Goal: Find specific page/section

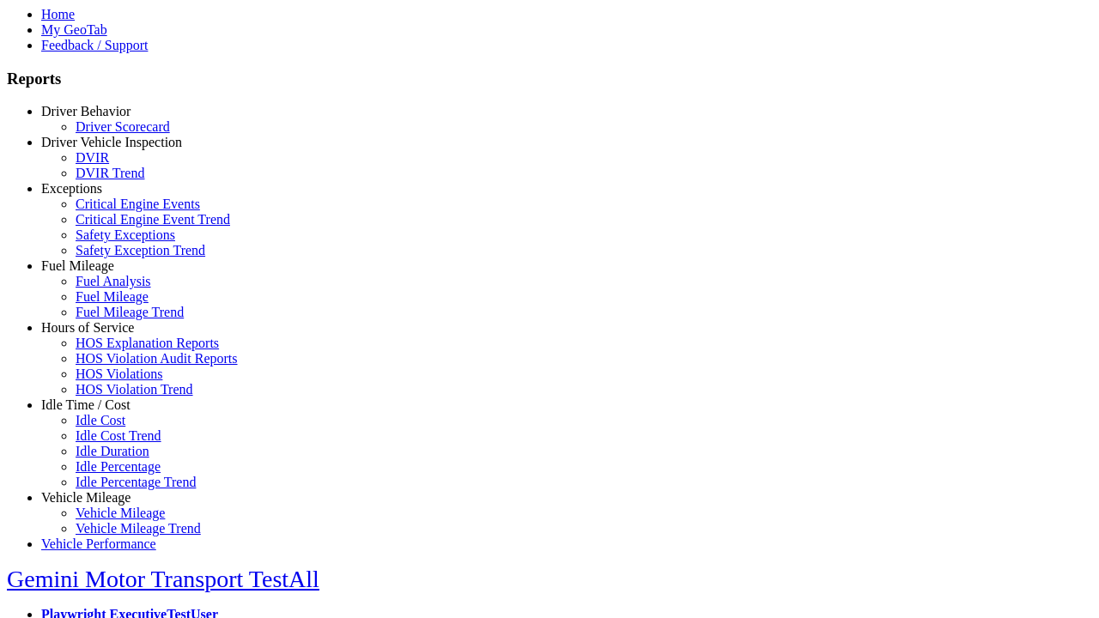
click at [99, 335] on link "Hours of Service" at bounding box center [87, 327] width 93 height 15
click at [112, 381] on link "HOS Violations" at bounding box center [119, 374] width 87 height 15
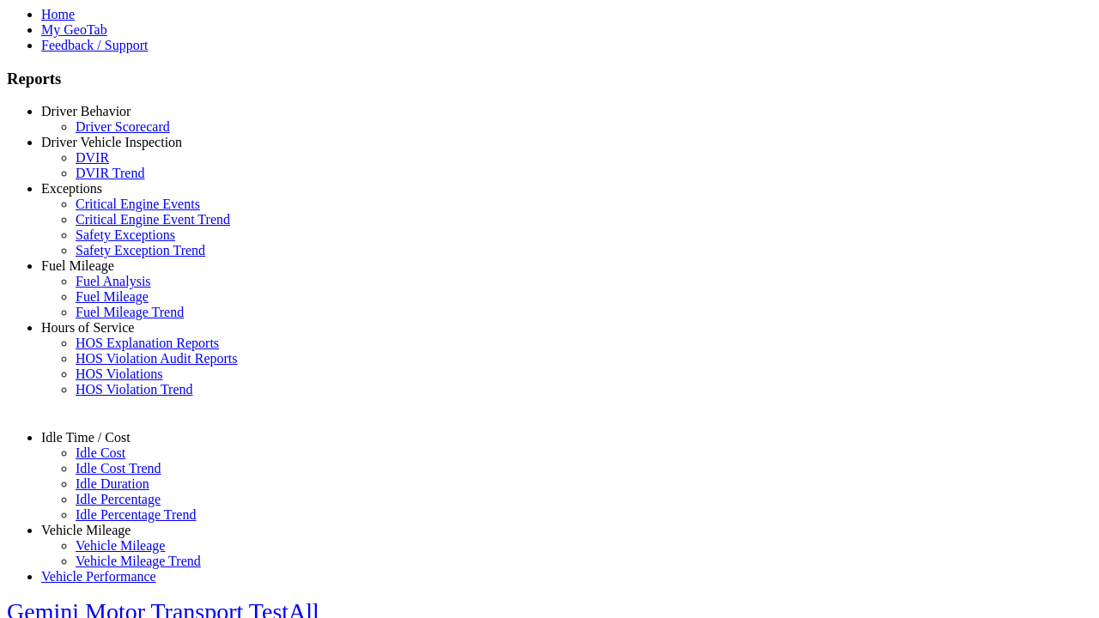
select select "**********"
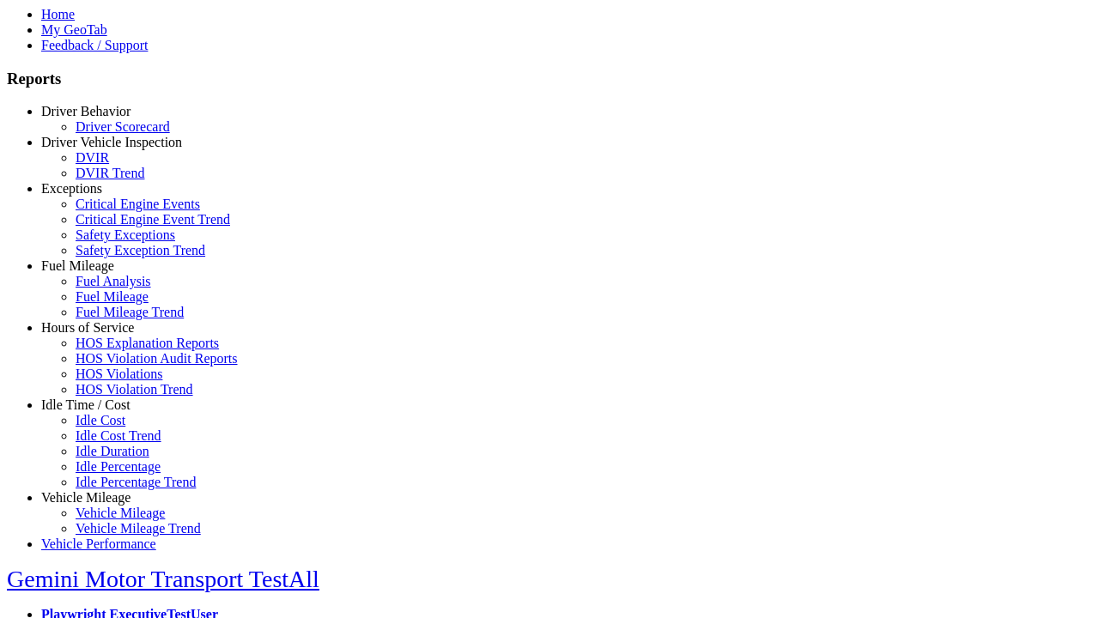
type input "**********"
